Goal: Contribute content: Contribute content

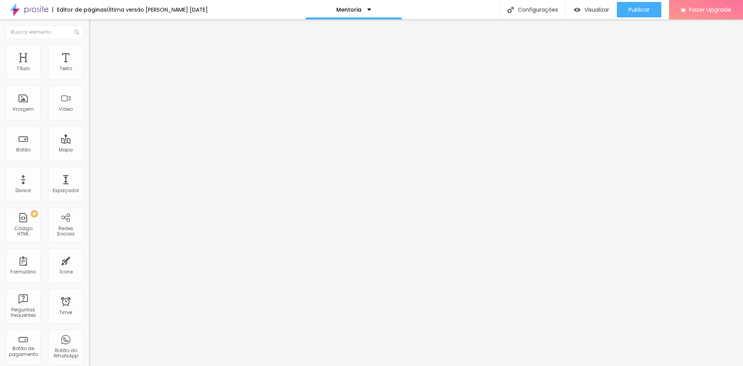
click at [89, 67] on span "Adicionar imagem" at bounding box center [114, 63] width 50 height 7
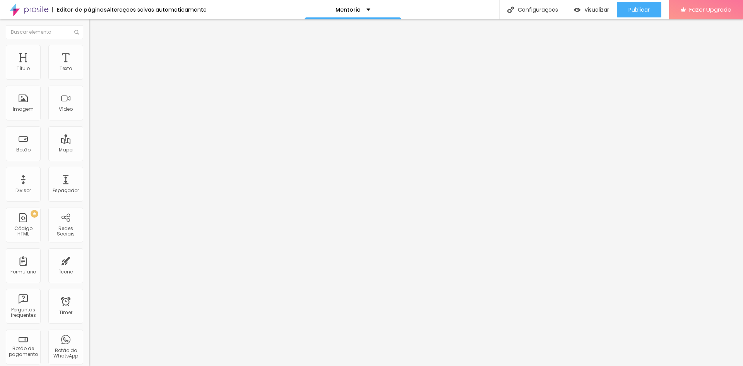
click at [89, 67] on span "Trocar imagem" at bounding box center [110, 63] width 42 height 7
click at [637, 5] on div "Publicar" at bounding box center [638, 9] width 21 height 15
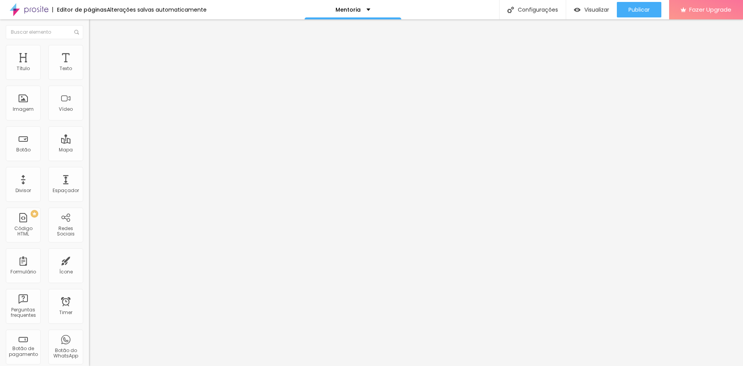
click at [96, 53] on span "Estilo" at bounding box center [102, 50] width 12 height 7
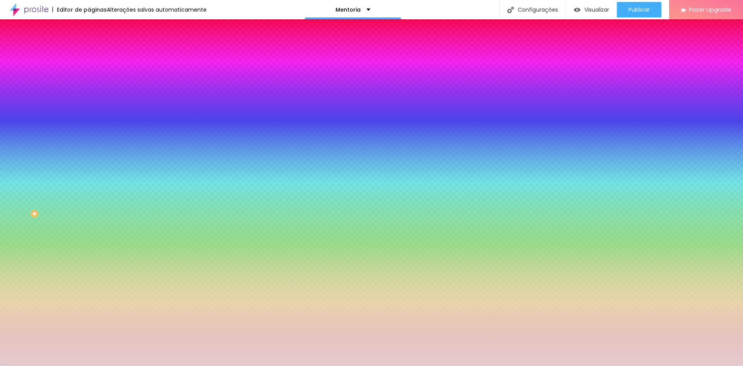
click at [89, 78] on input "#E5CCCF" at bounding box center [135, 78] width 93 height 8
click at [89, 75] on input "#E5CCCF" at bounding box center [135, 78] width 93 height 8
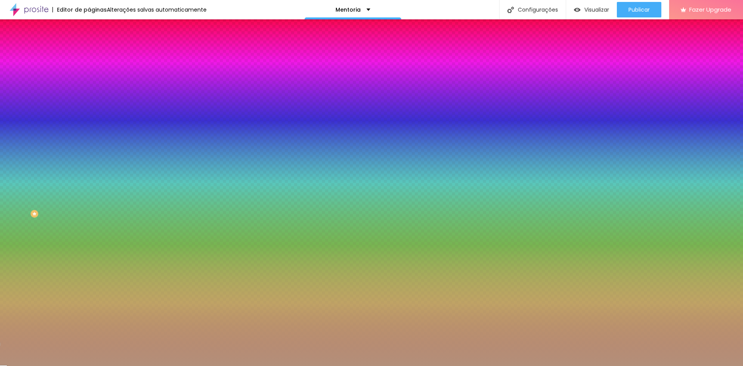
click at [89, 79] on input "#B3907A" at bounding box center [135, 78] width 93 height 8
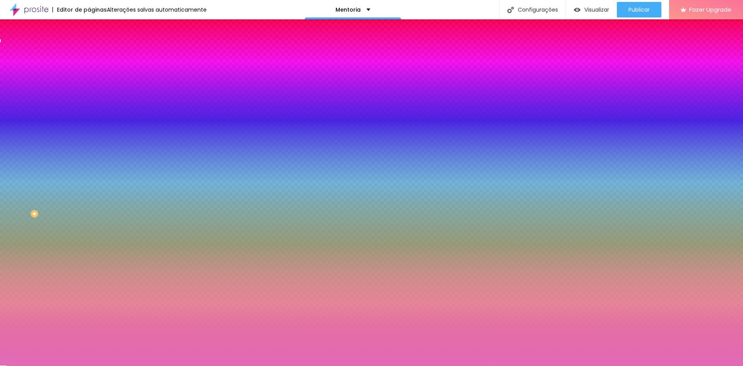
click at [89, 78] on input "#E26CB7" at bounding box center [135, 78] width 93 height 8
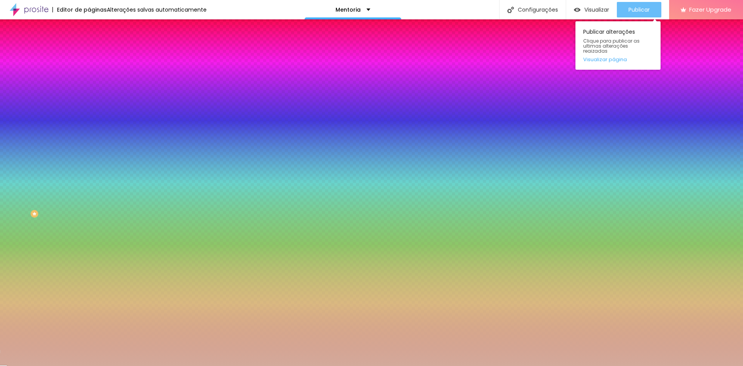
click at [650, 10] on button "Publicar" at bounding box center [639, 9] width 44 height 15
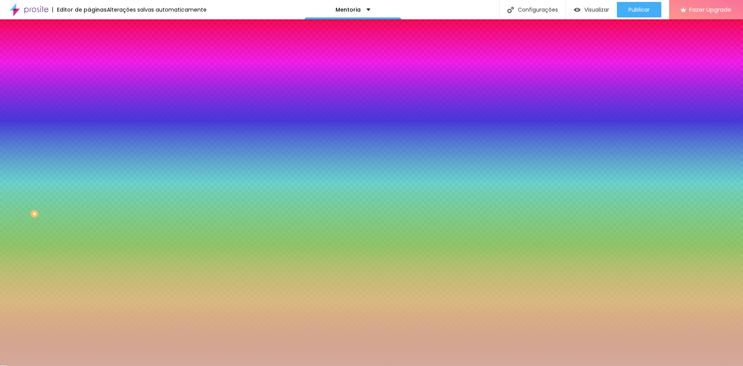
click at [89, 76] on input "#D3AA9B" at bounding box center [135, 78] width 93 height 8
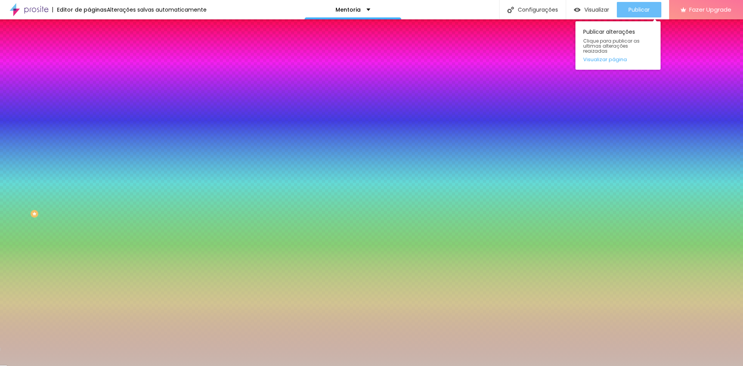
type input "#C9B7AF"
click at [644, 10] on span "Publicar" at bounding box center [638, 10] width 21 height 6
